Goal: Task Accomplishment & Management: Manage account settings

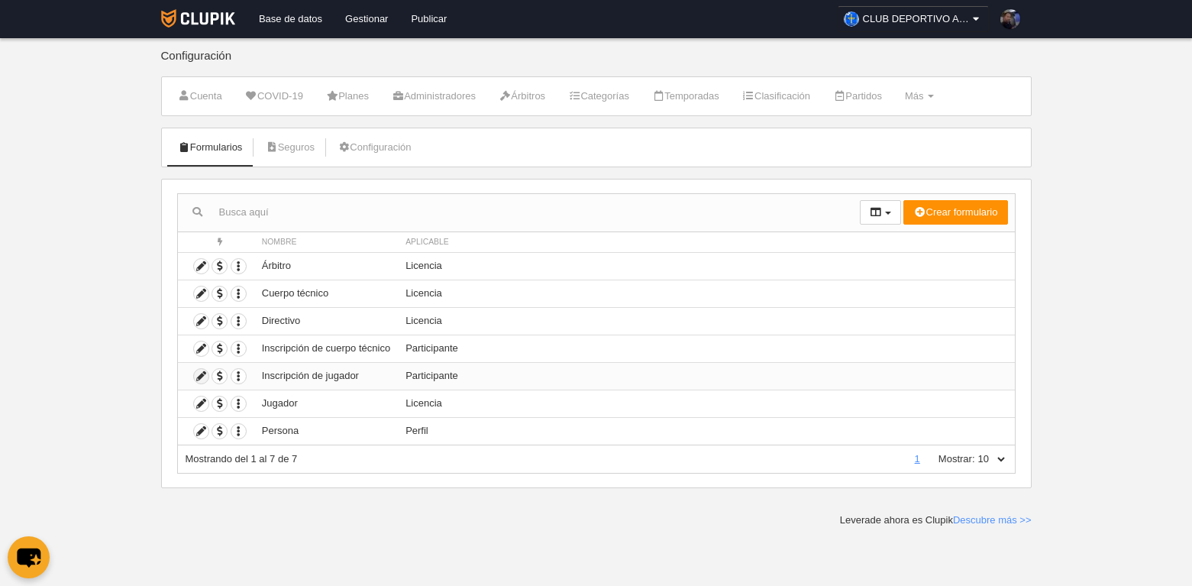
click at [199, 379] on icon at bounding box center [201, 376] width 15 height 15
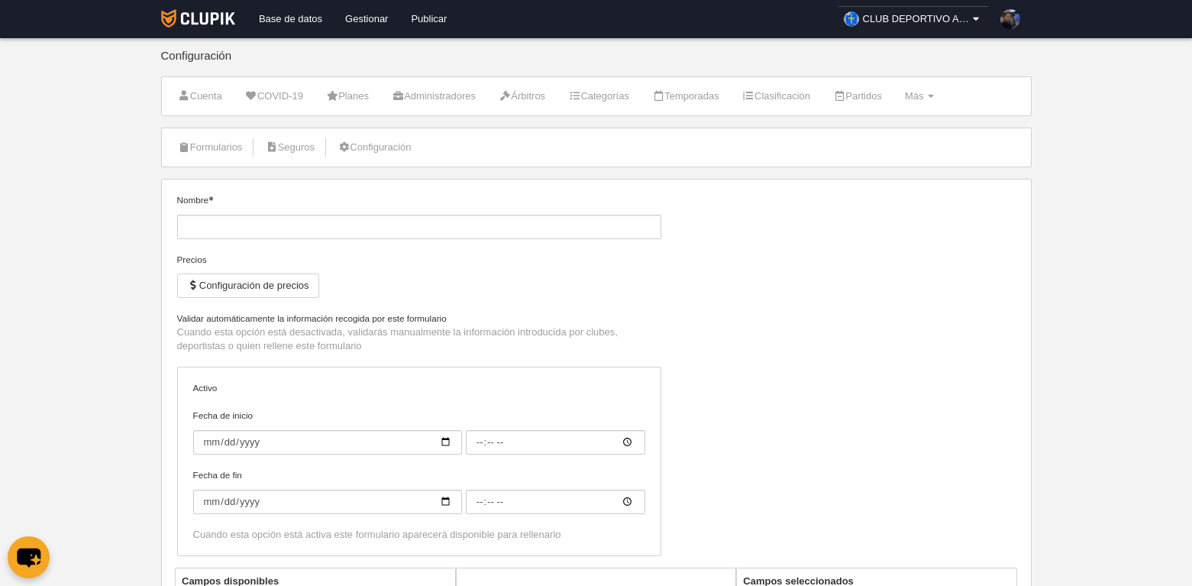
type input "Inscripción de jugador"
checkbox input "true"
type input "[DATE]"
type input "00:00"
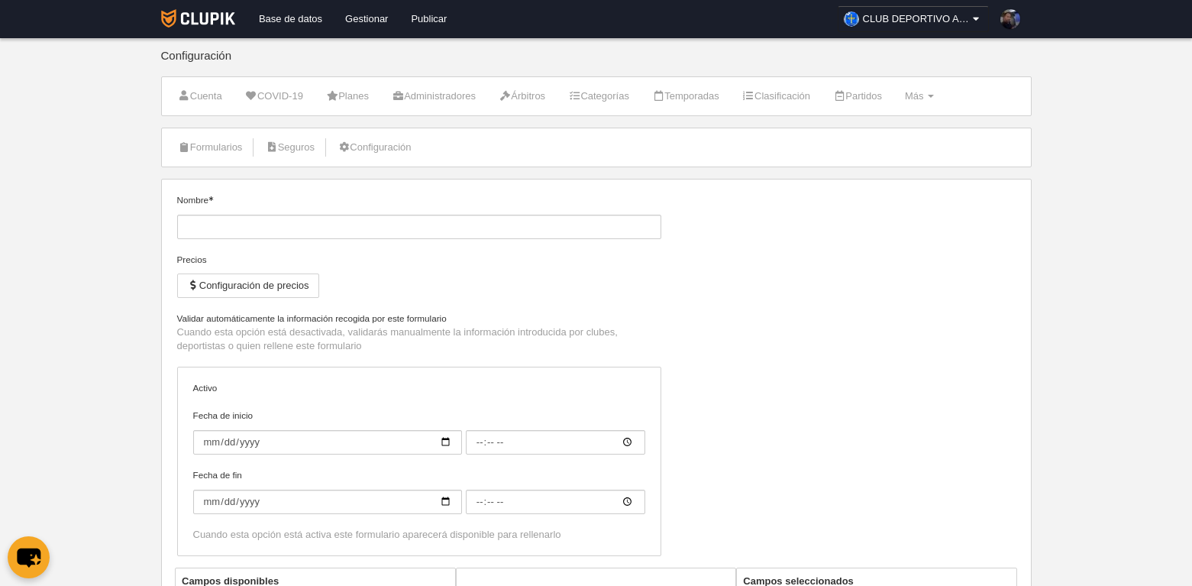
type input "[DATE]"
type input "00:00"
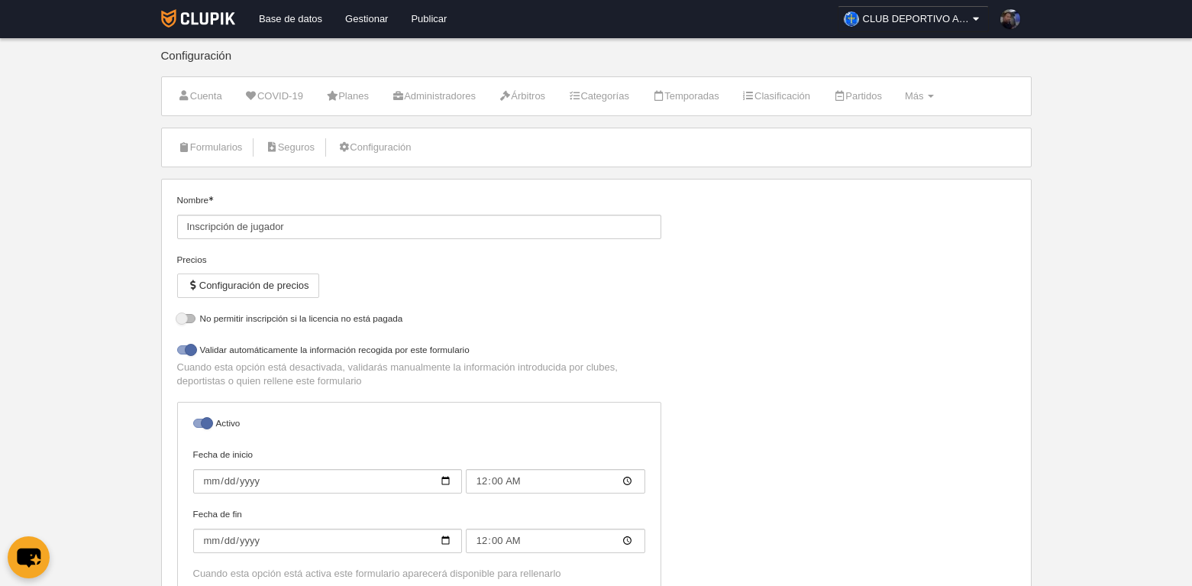
select select "selected"
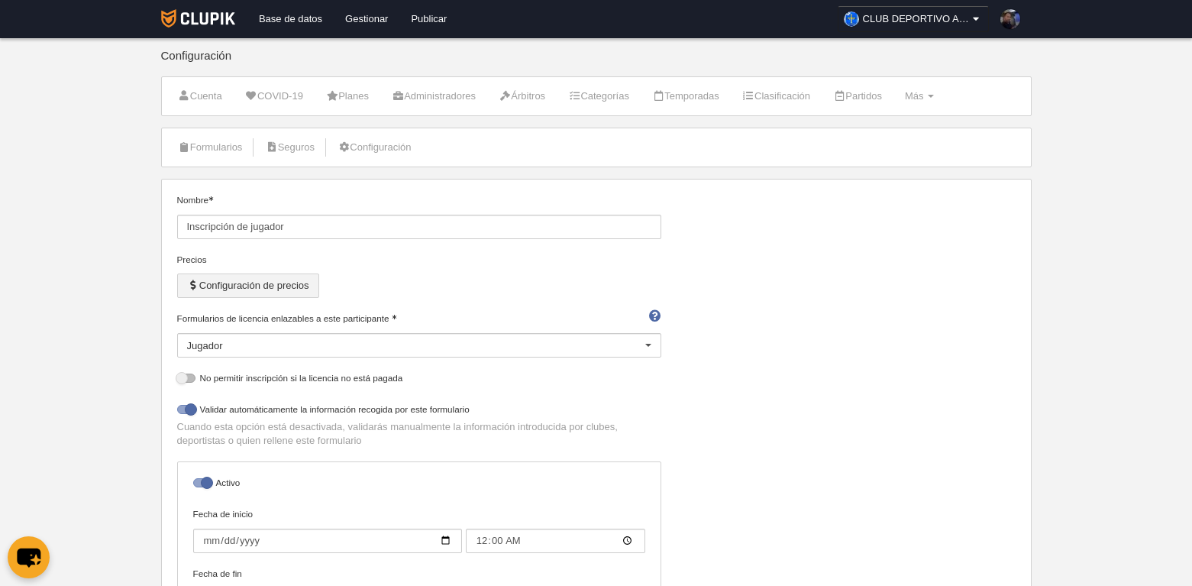
click at [225, 292] on button "Configuración de precios" at bounding box center [248, 285] width 142 height 24
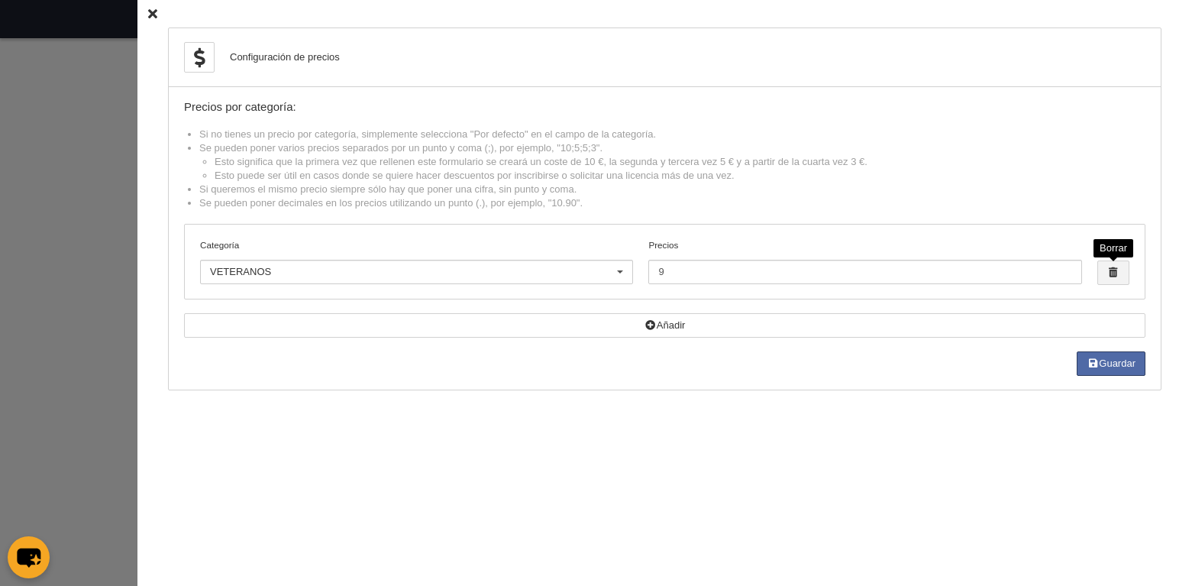
click at [1113, 277] on span "button" at bounding box center [1113, 272] width 31 height 23
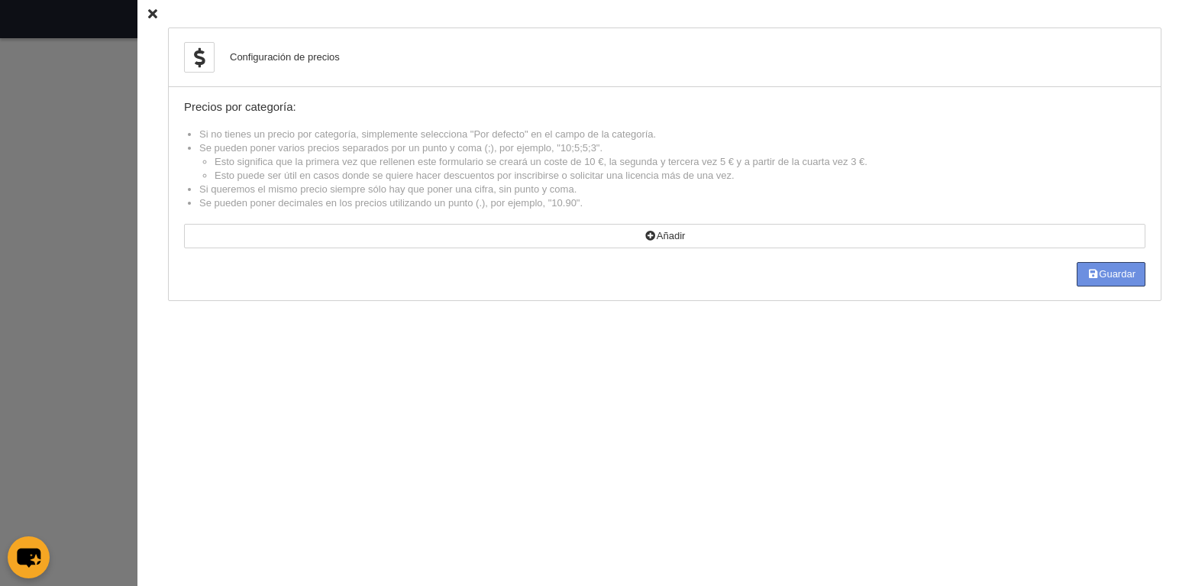
click at [1126, 276] on button "Guardar" at bounding box center [1111, 274] width 69 height 24
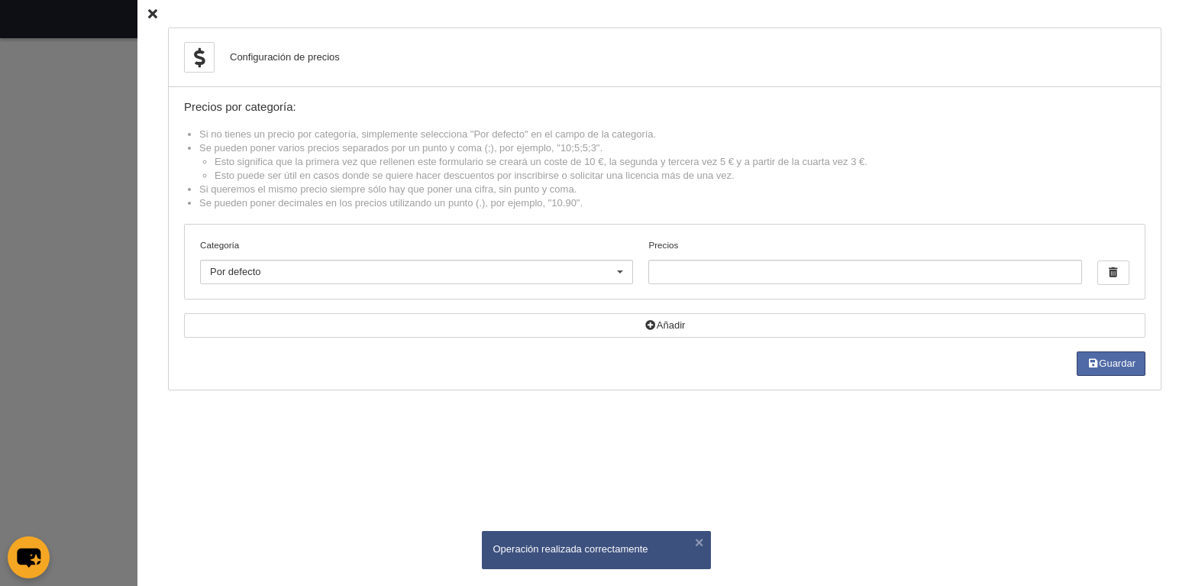
click at [148, 14] on icon at bounding box center [152, 14] width 9 height 10
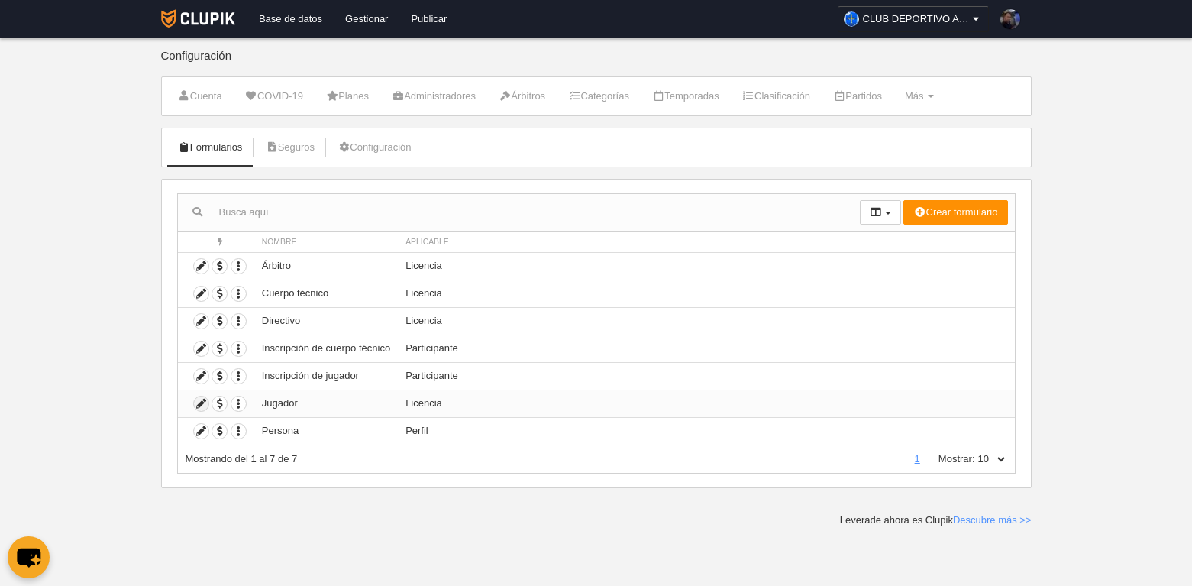
click at [201, 408] on icon at bounding box center [201, 403] width 15 height 15
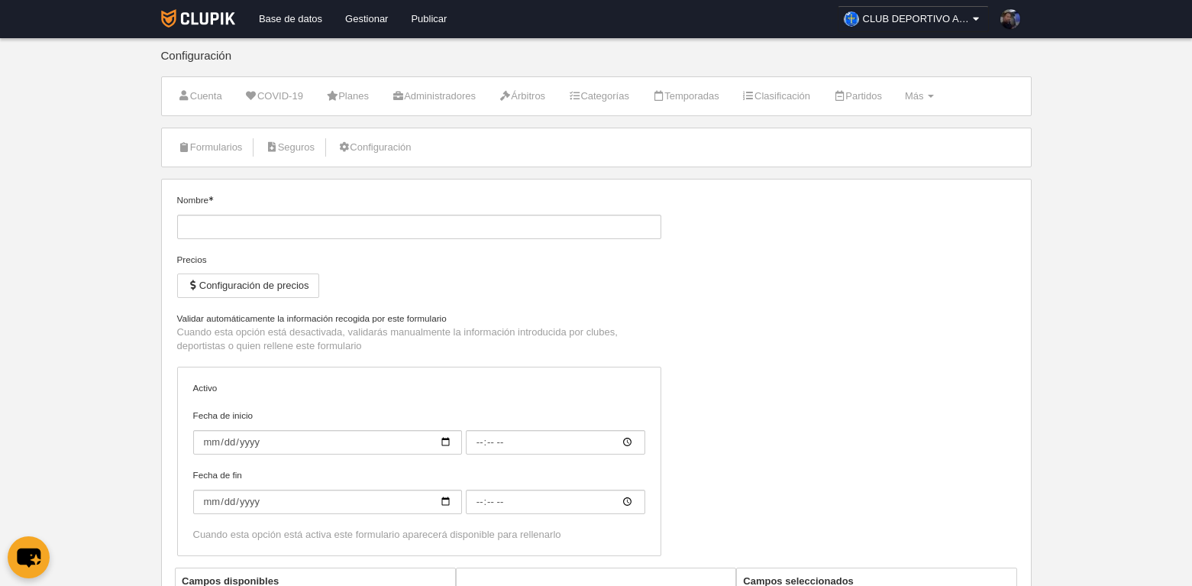
type input "Jugador"
checkbox input "true"
type input "[DATE]"
type input "00:00"
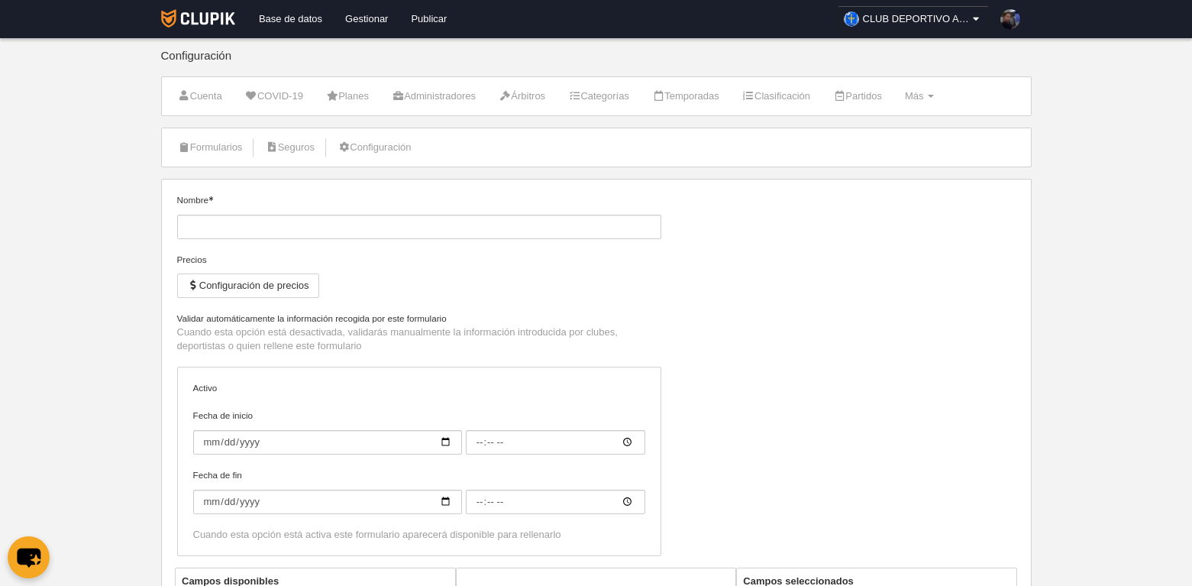
type input "[DATE]"
type input "00:00"
select select "selected"
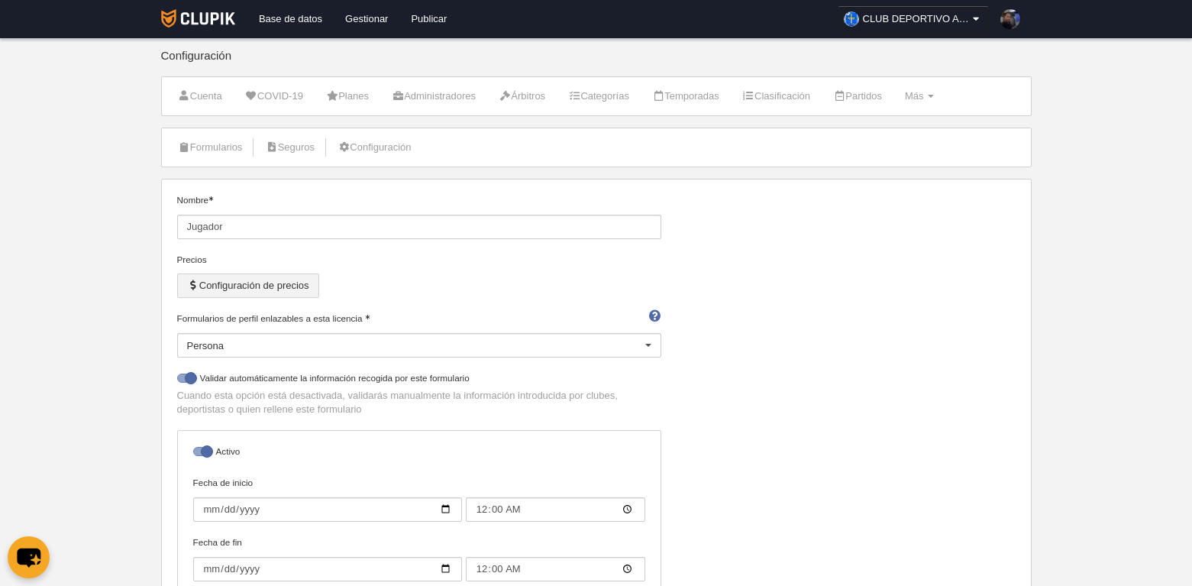
click at [264, 287] on button "Configuración de precios" at bounding box center [248, 285] width 142 height 24
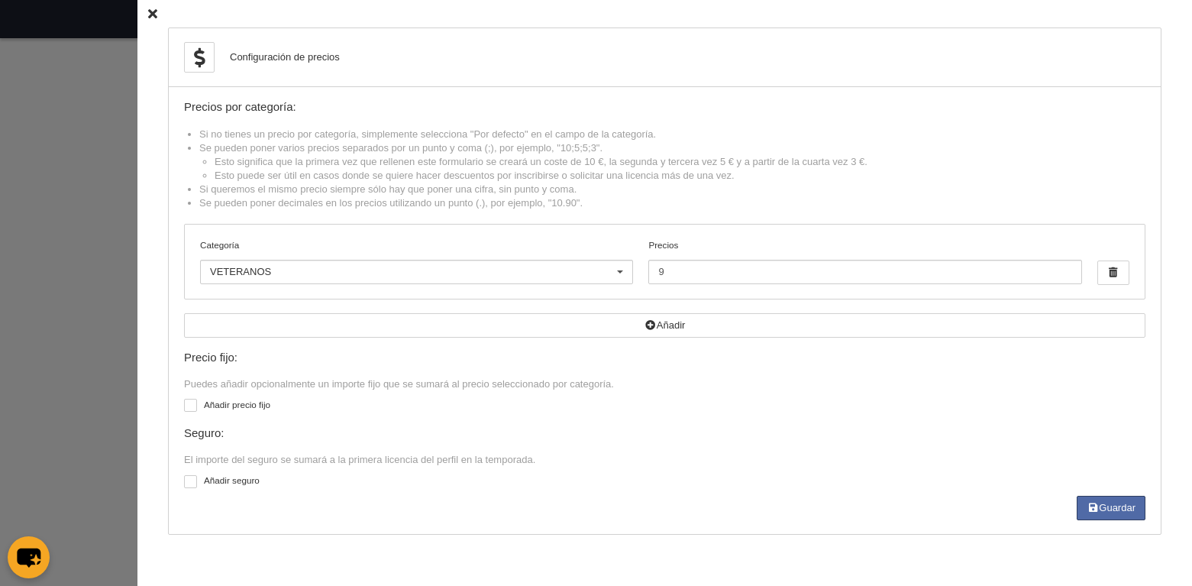
click at [148, 16] on icon at bounding box center [152, 14] width 9 height 10
